Goal: Check status: Check status

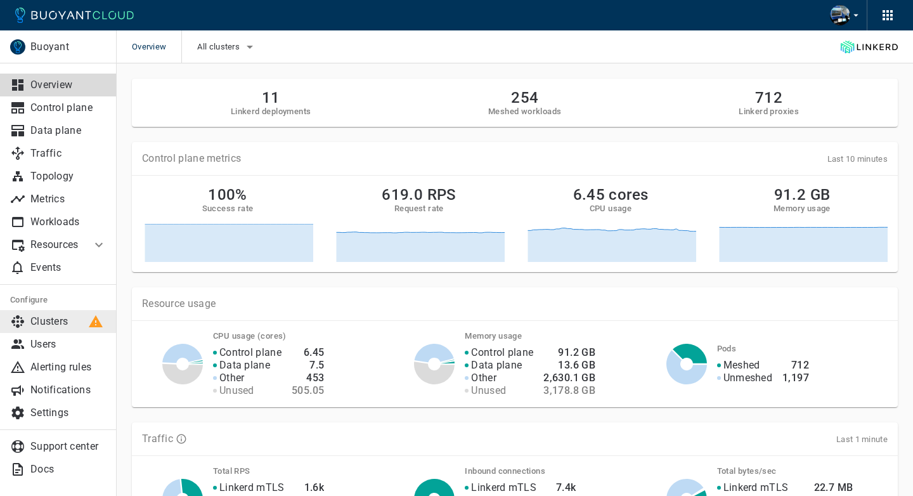
click at [70, 320] on p "Clusters" at bounding box center [68, 321] width 76 height 13
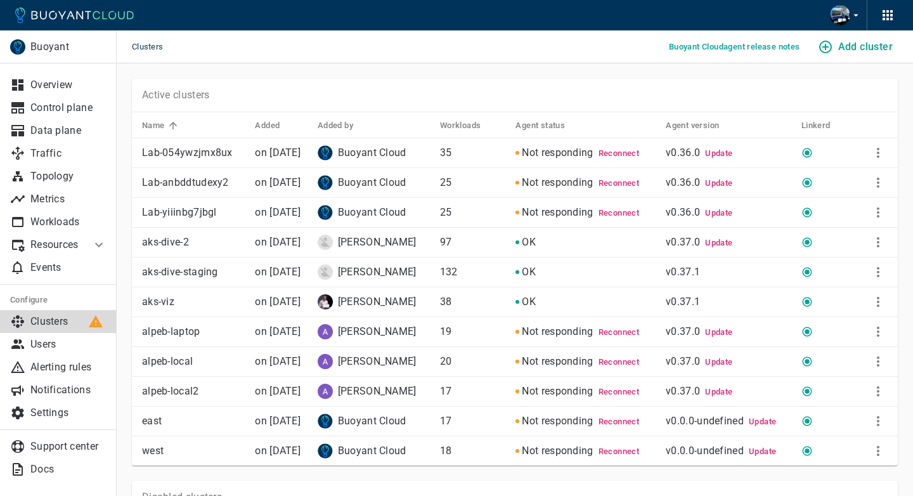
click at [440, 91] on div "Active clusters" at bounding box center [515, 96] width 766 height 34
click at [701, 245] on p "v0.37.0 Update" at bounding box center [729, 242] width 126 height 13
click at [701, 243] on p "v0.37.0 Update" at bounding box center [729, 242] width 126 height 13
